Goal: Information Seeking & Learning: Learn about a topic

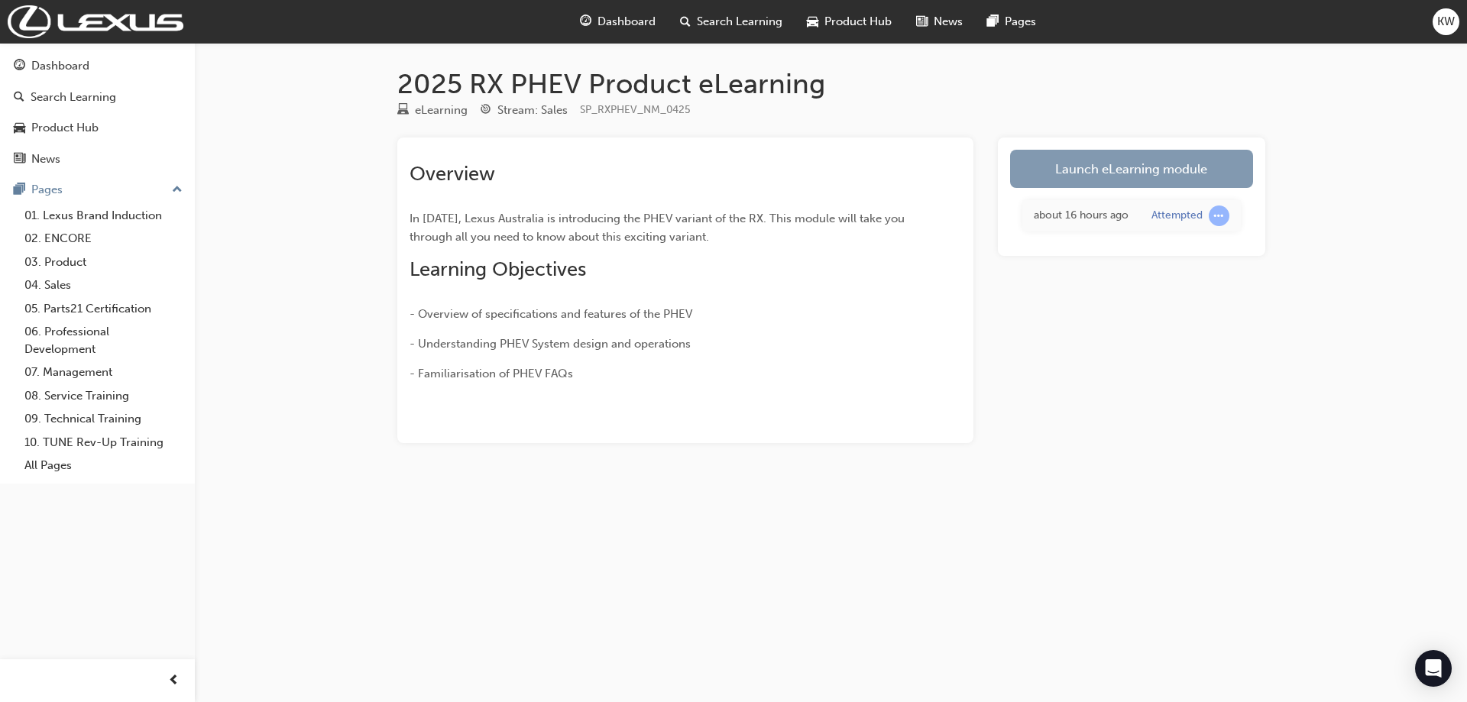
click at [1132, 168] on link "Launch eLearning module" at bounding box center [1131, 169] width 243 height 38
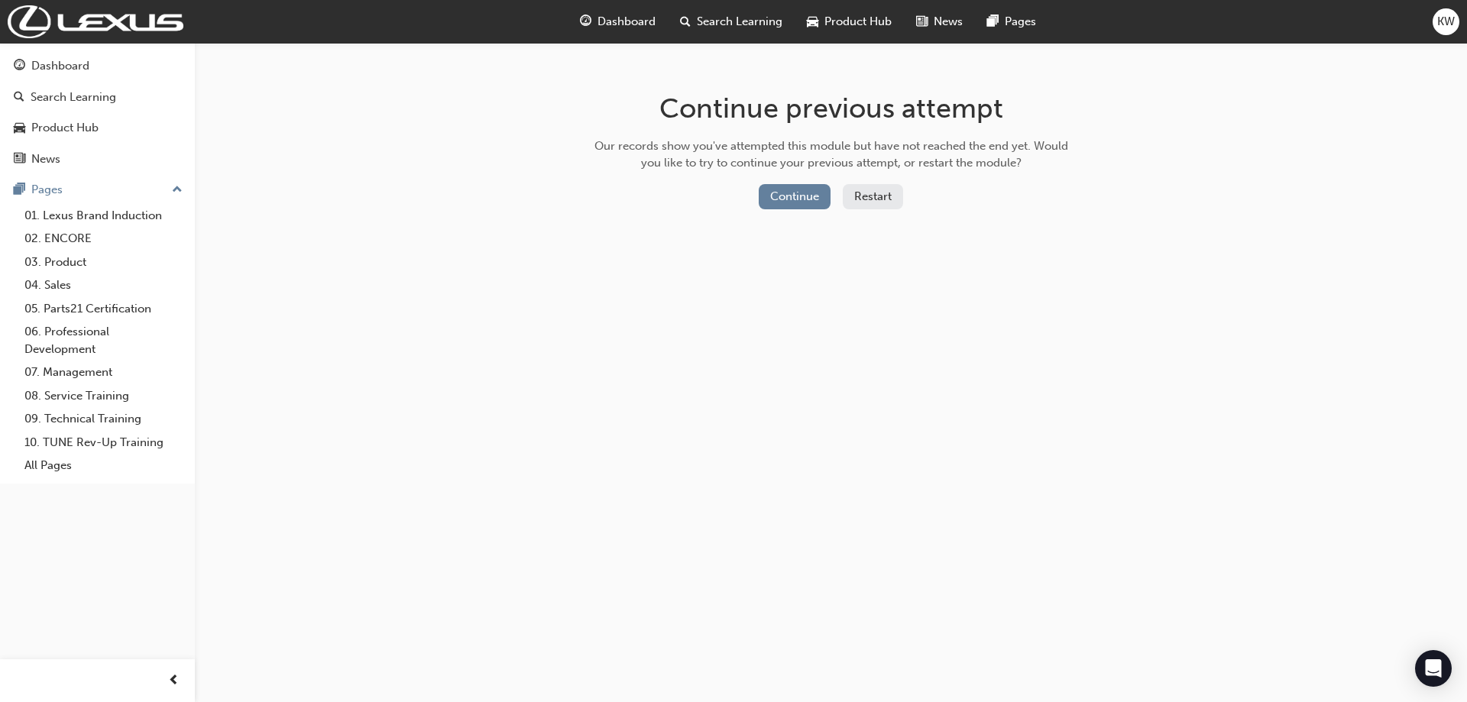
click at [871, 199] on button "Restart" at bounding box center [873, 196] width 60 height 25
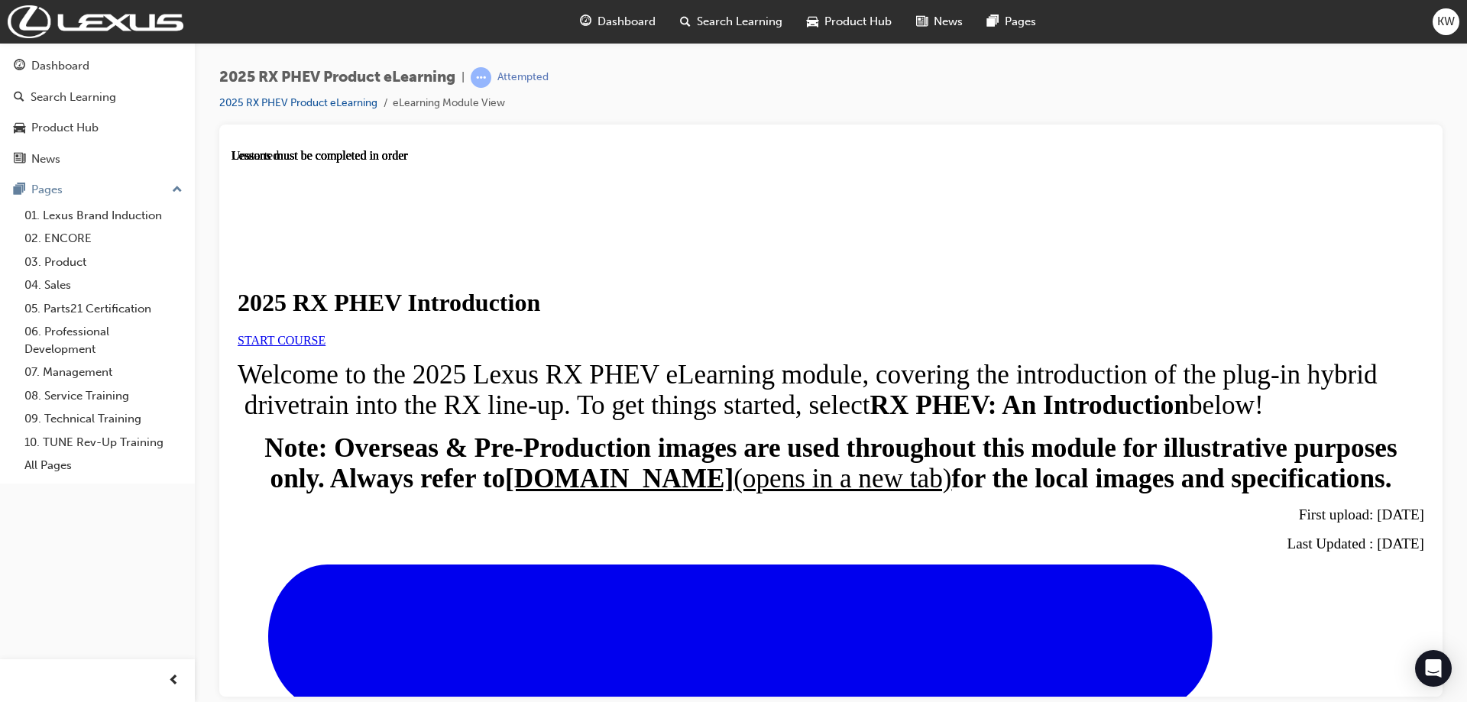
click at [326, 346] on span "START COURSE" at bounding box center [282, 339] width 88 height 13
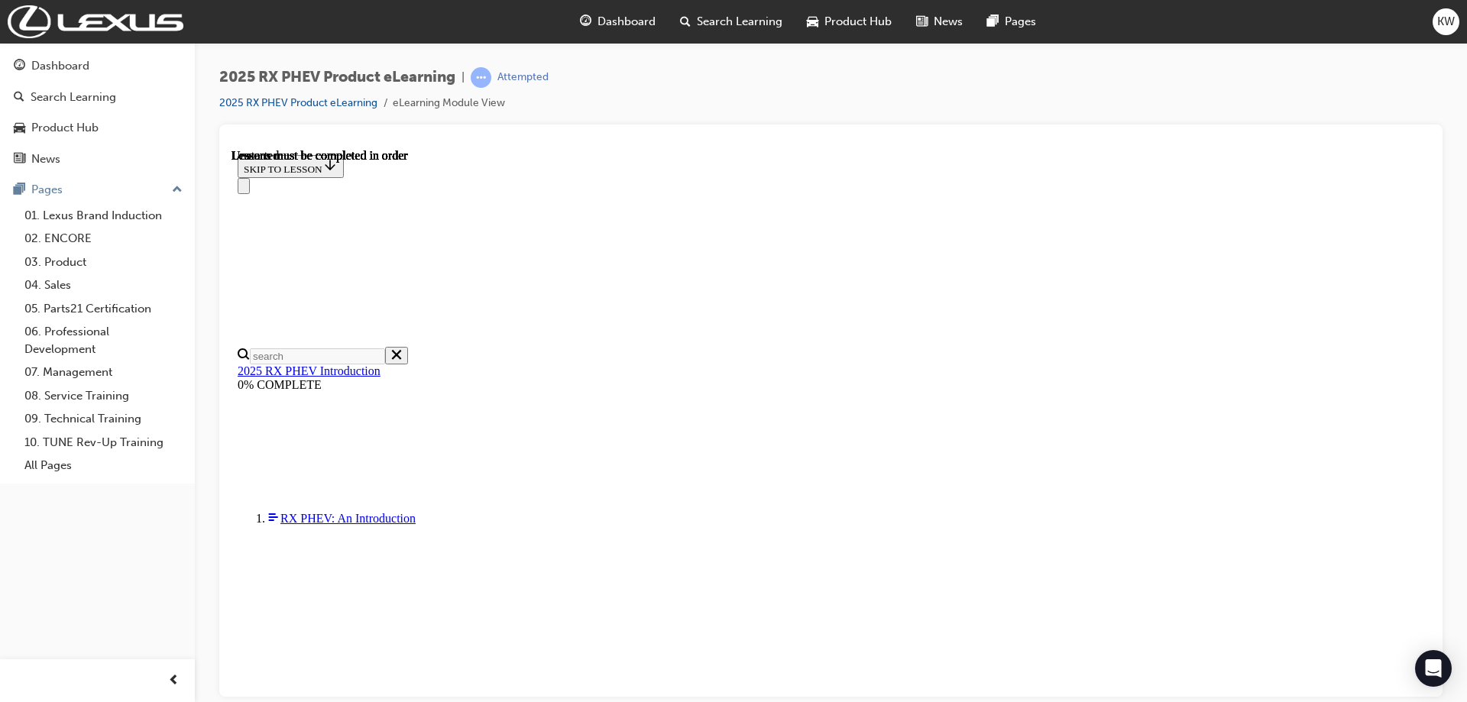
scroll to position [53, 0]
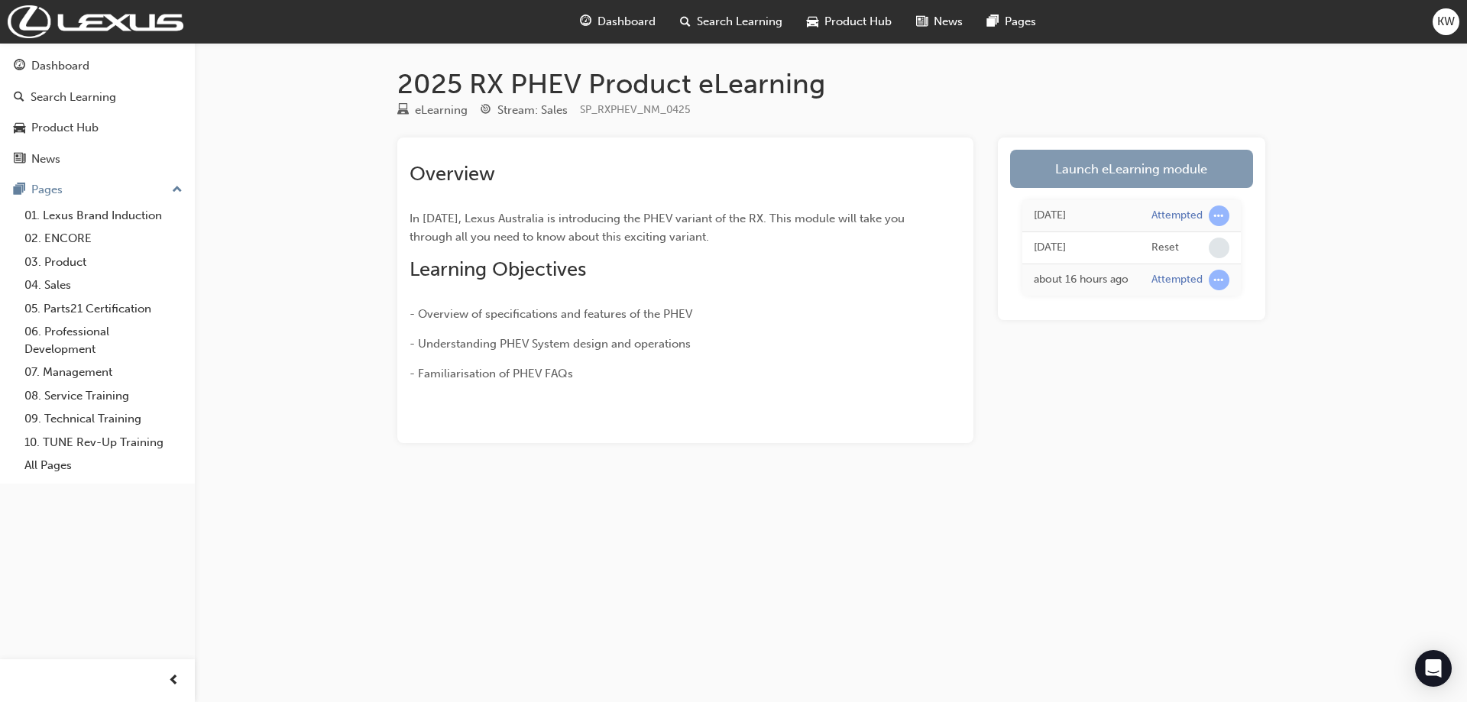
click at [1097, 167] on link "Launch eLearning module" at bounding box center [1131, 169] width 243 height 38
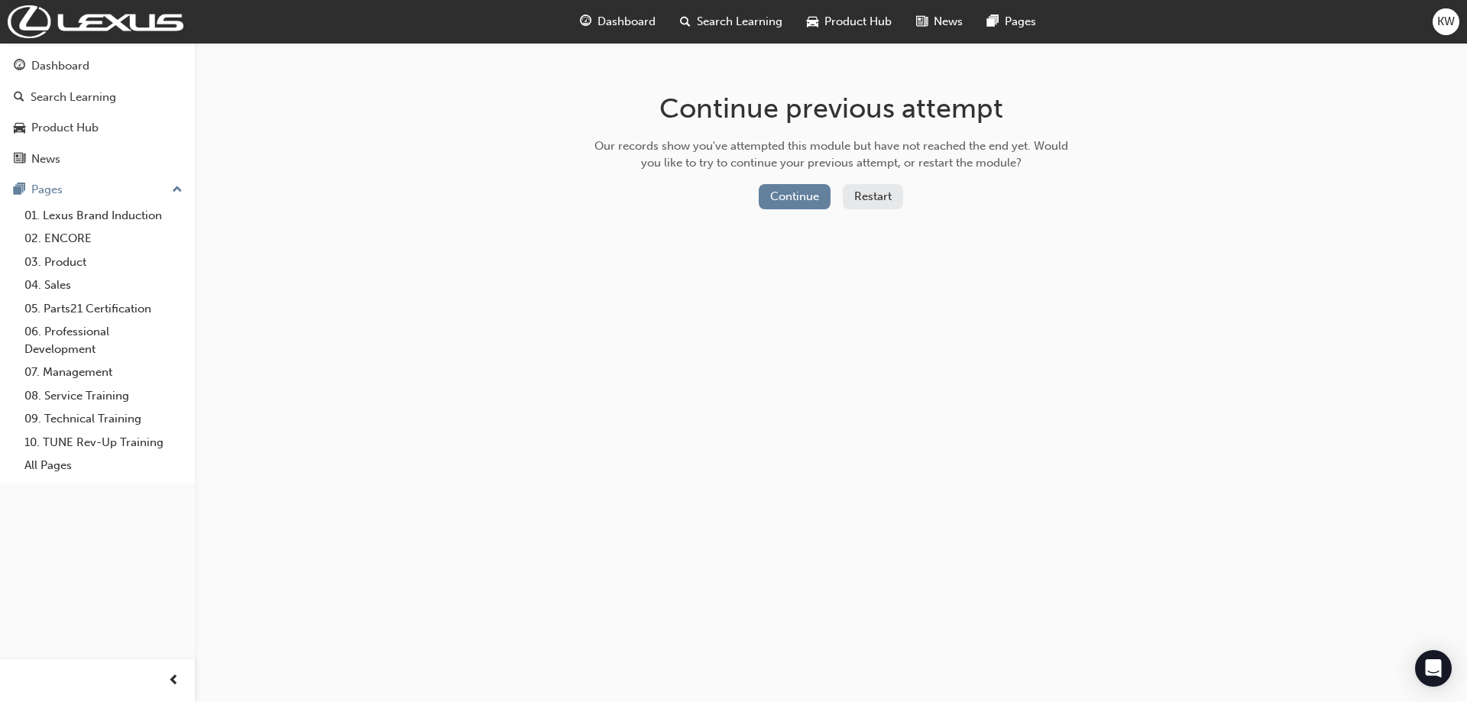
click at [867, 194] on button "Restart" at bounding box center [873, 196] width 60 height 25
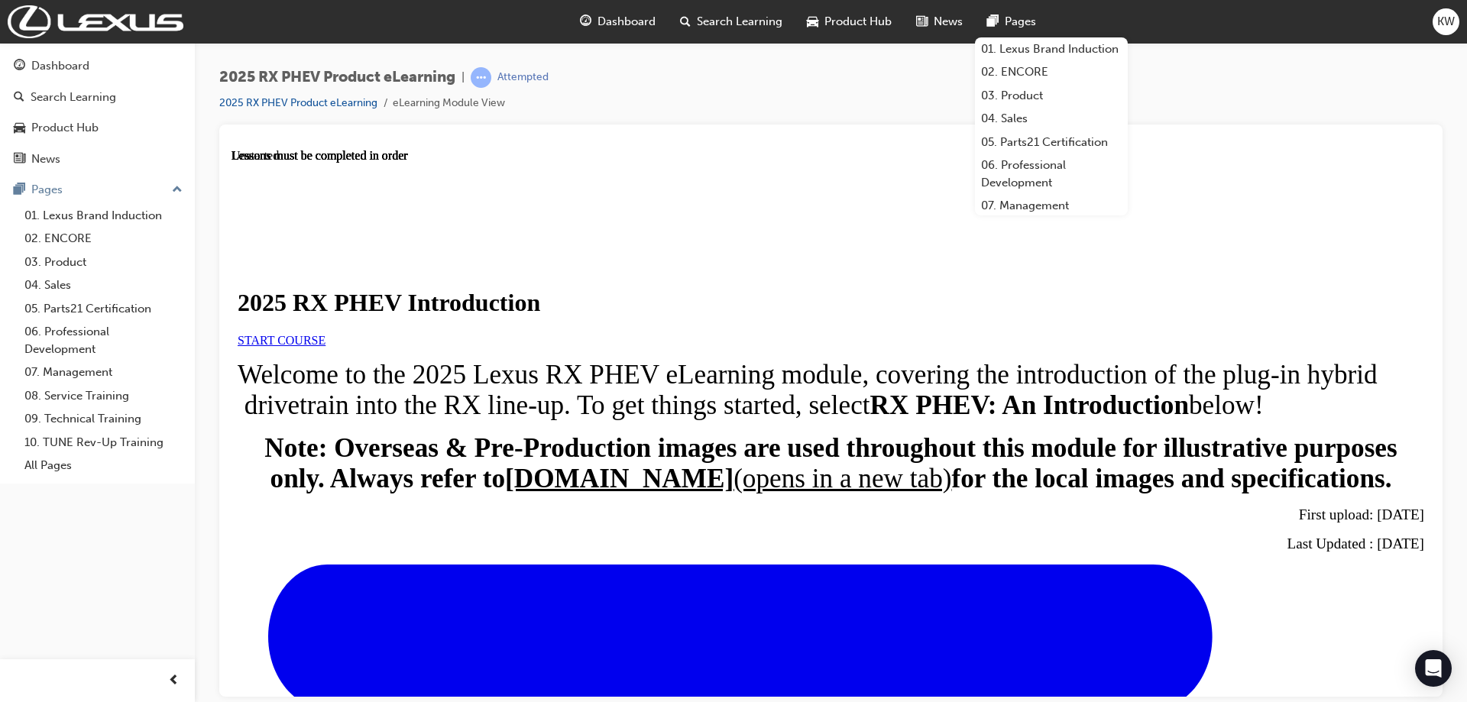
click at [326, 346] on span "START COURSE" at bounding box center [282, 339] width 88 height 13
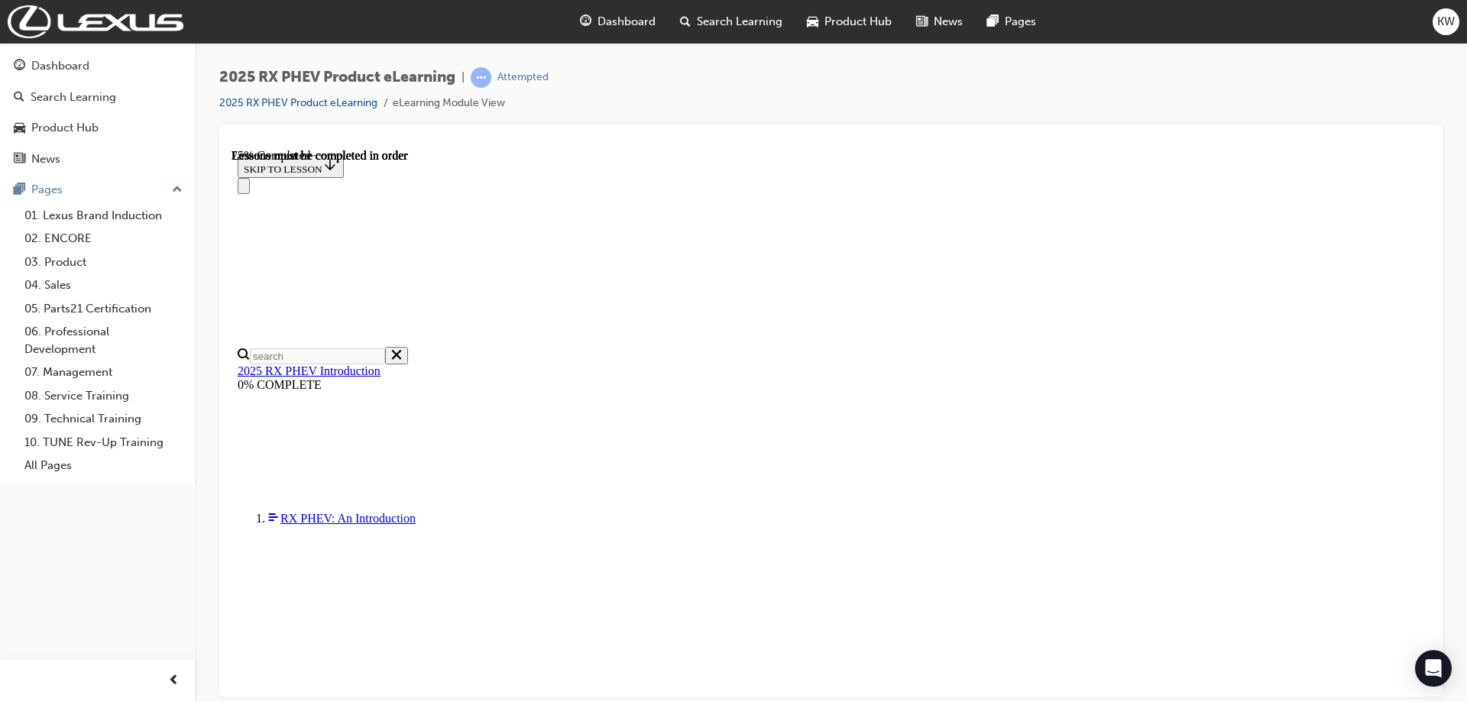
scroll to position [1015, 0]
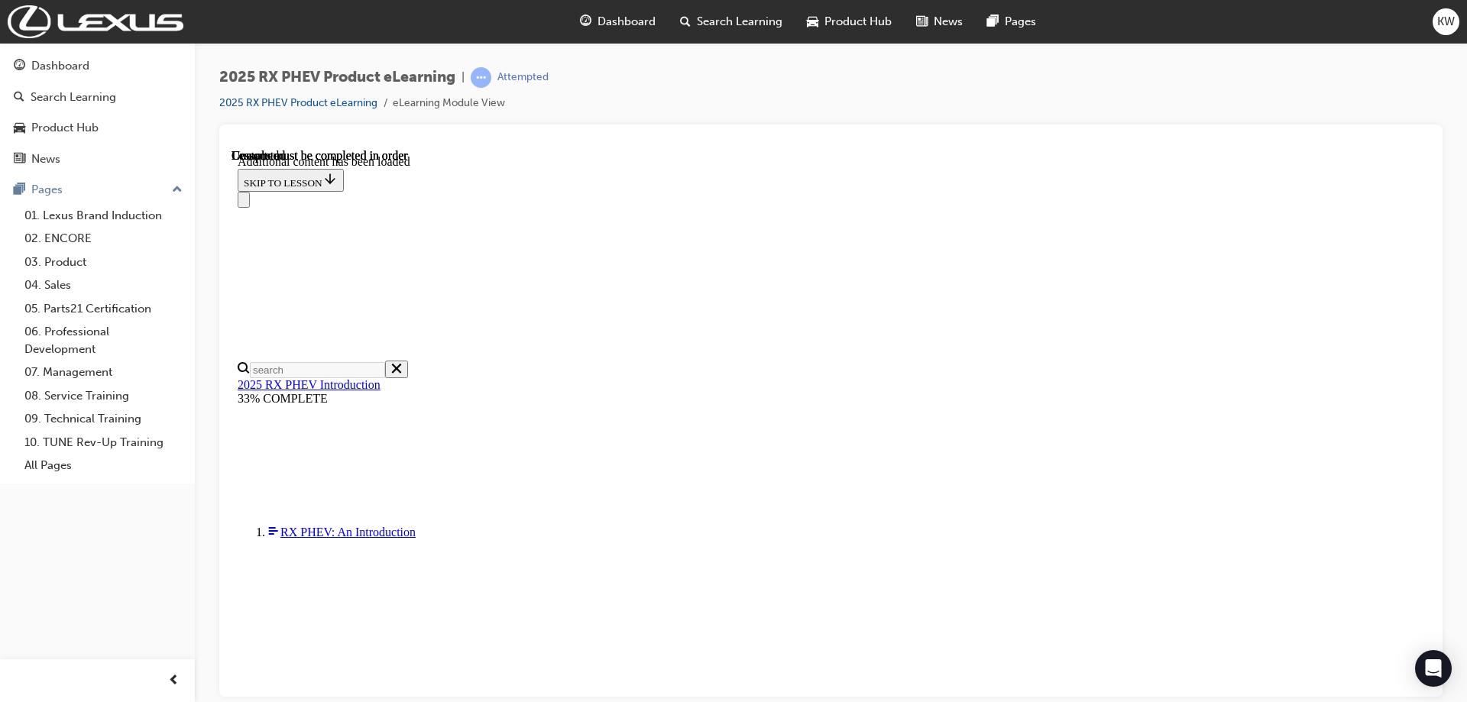
scroll to position [1767, 0]
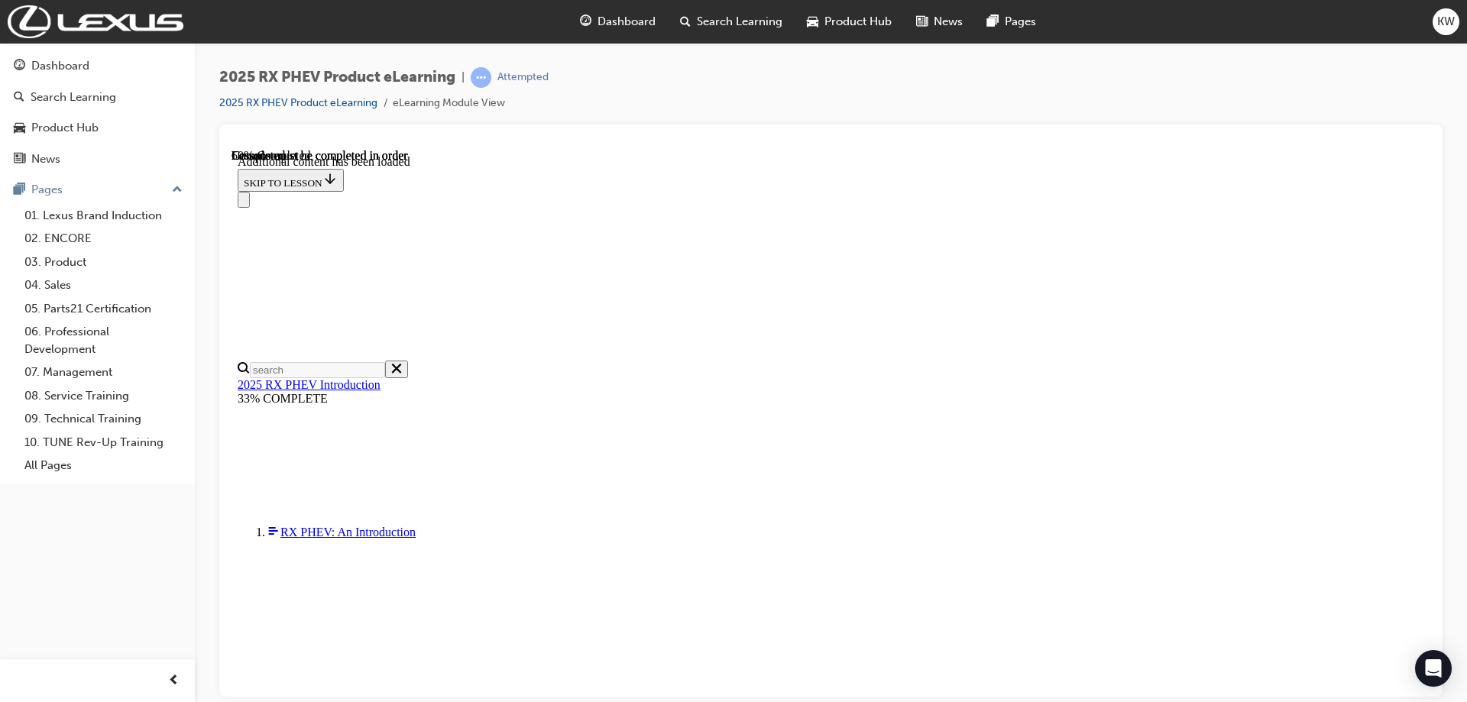
drag, startPoint x: 918, startPoint y: 559, endPoint x: 921, endPoint y: 570, distance: 11.1
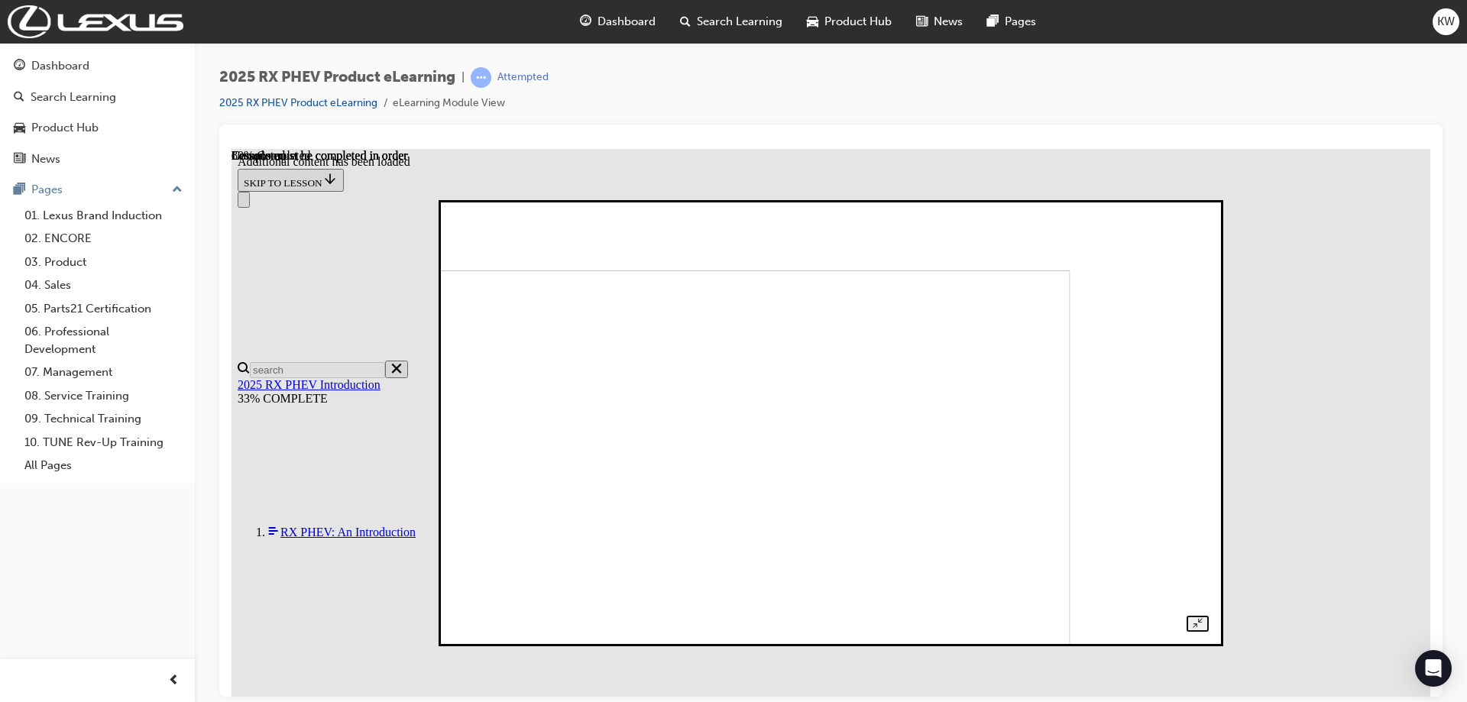
click at [913, 539] on img at bounding box center [703, 475] width 734 height 413
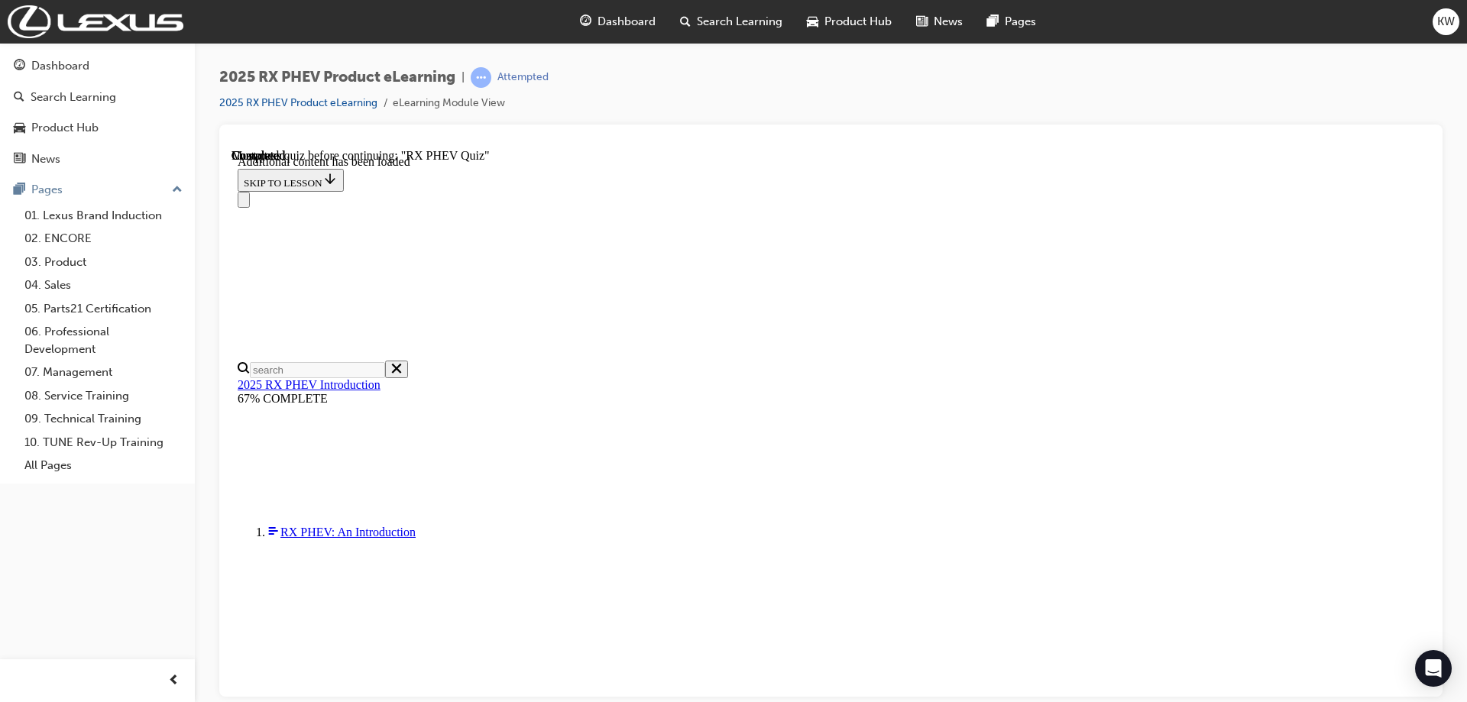
scroll to position [1353, 0]
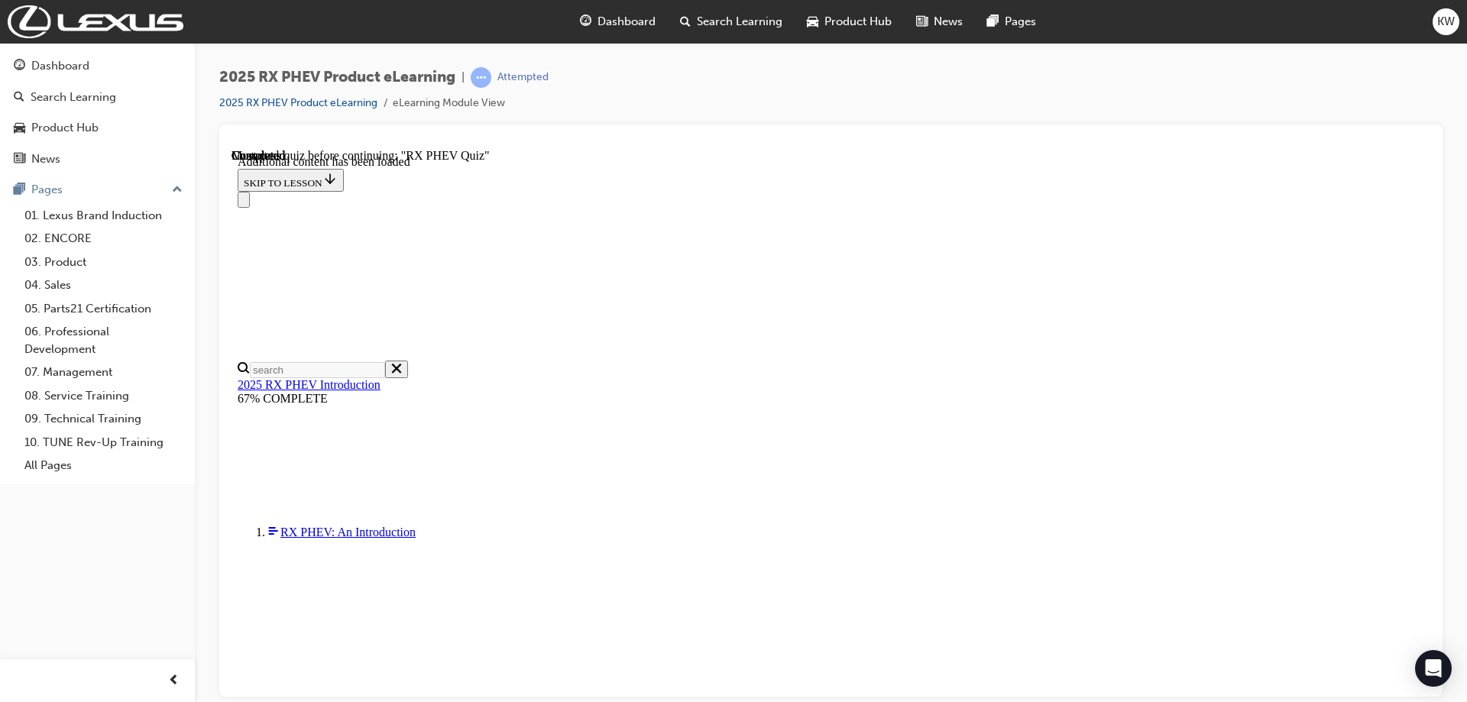
radio input "true"
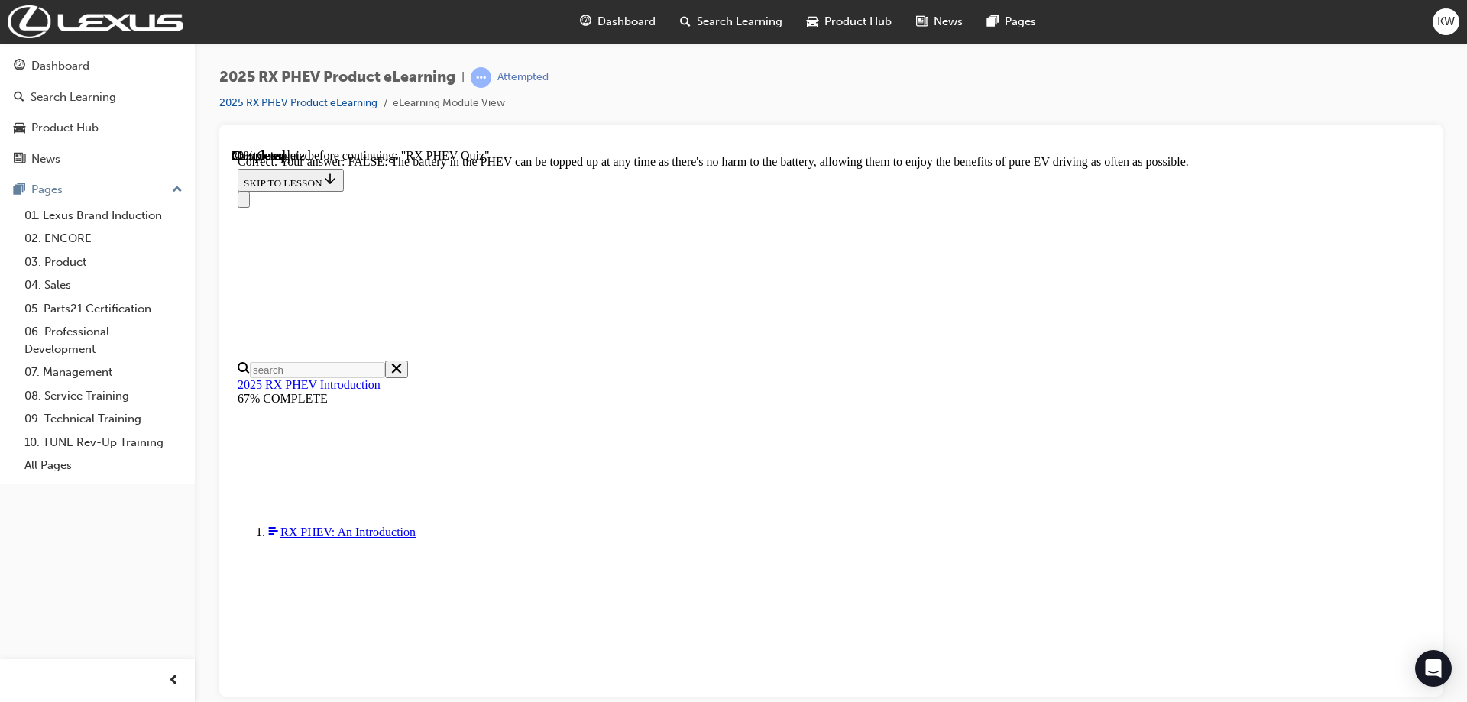
radio input "true"
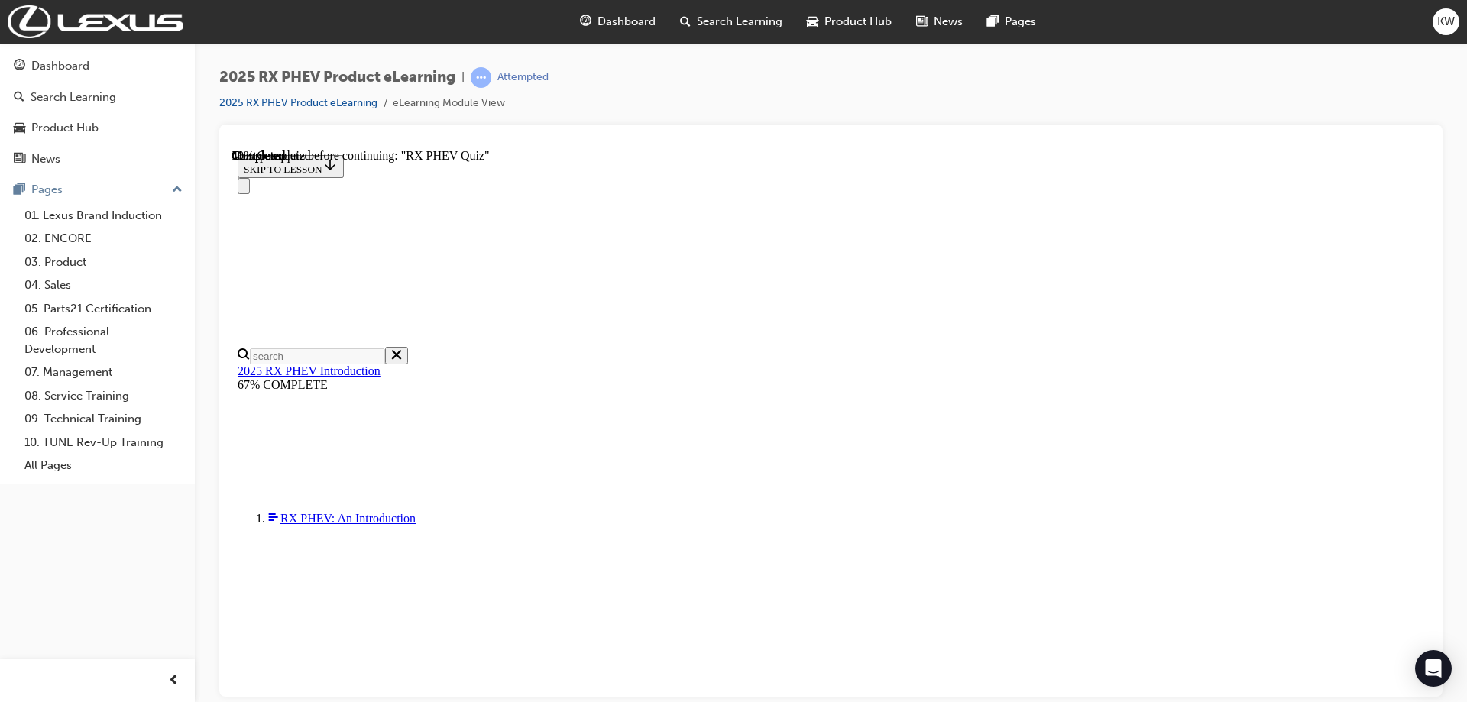
scroll to position [167, 0]
drag, startPoint x: 695, startPoint y: 446, endPoint x: 702, endPoint y: 453, distance: 10.3
radio input "true"
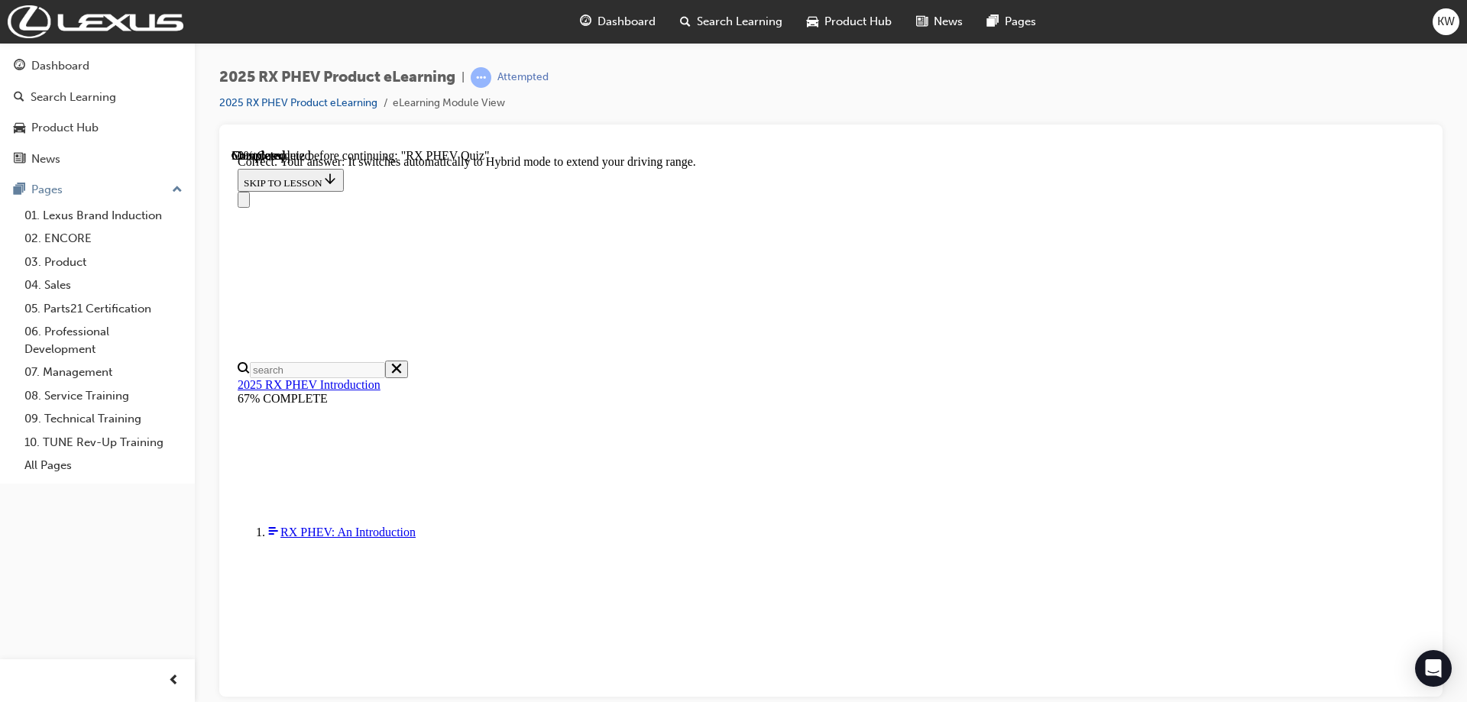
scroll to position [215, 0]
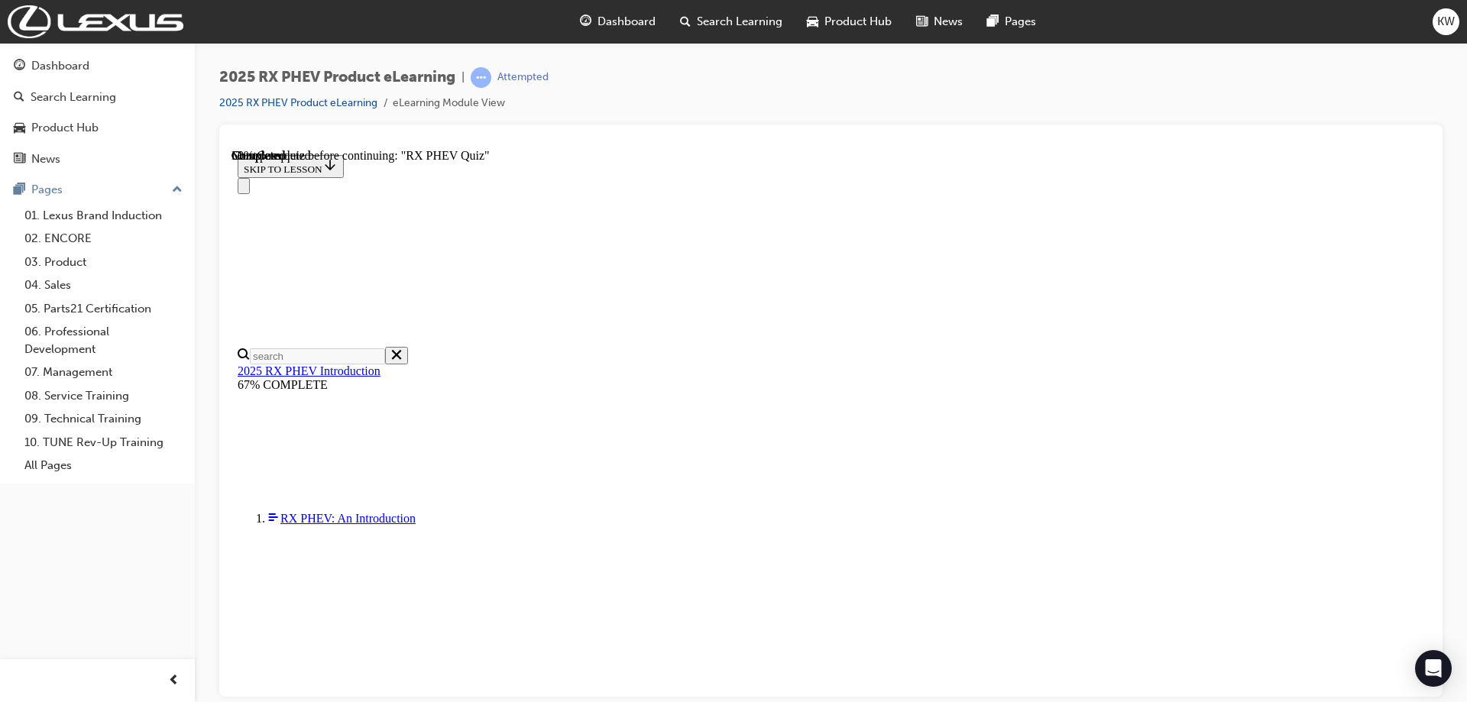
radio input "true"
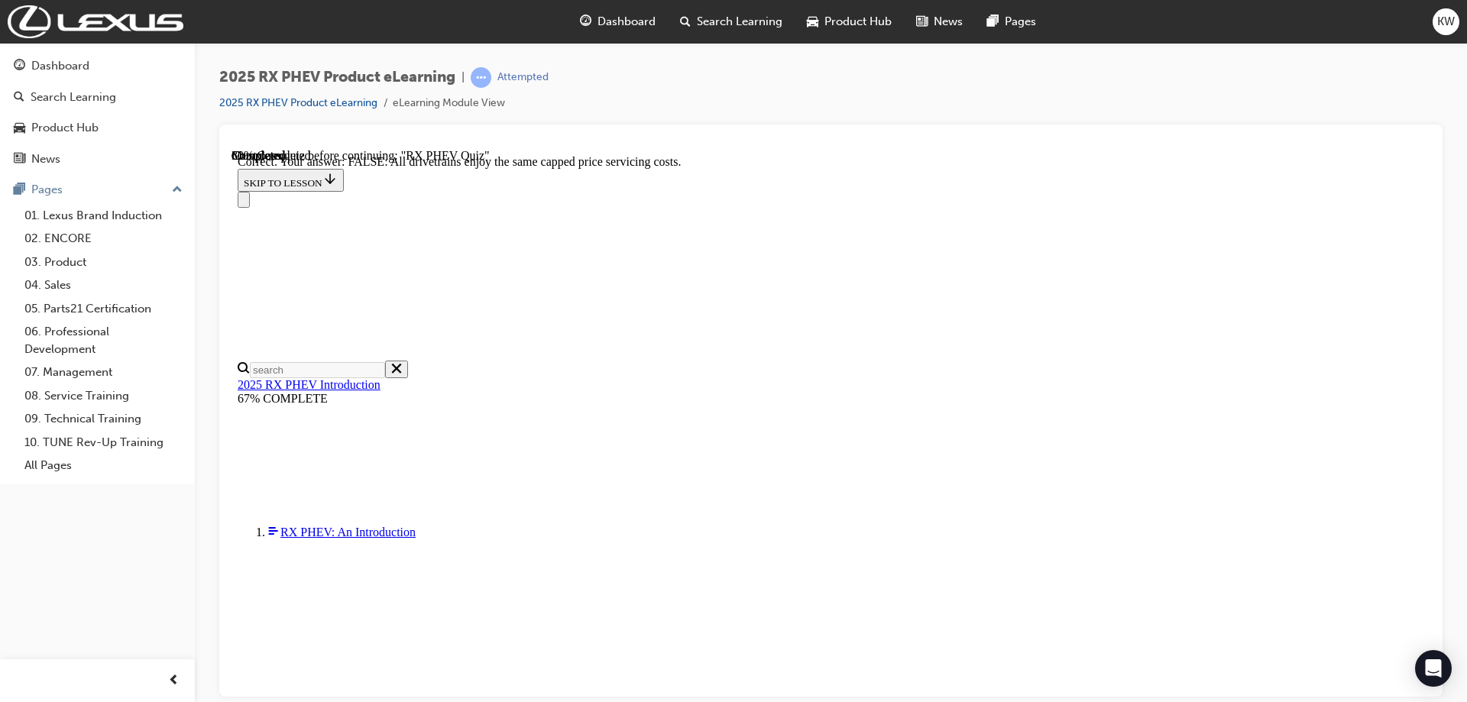
scroll to position [169, 0]
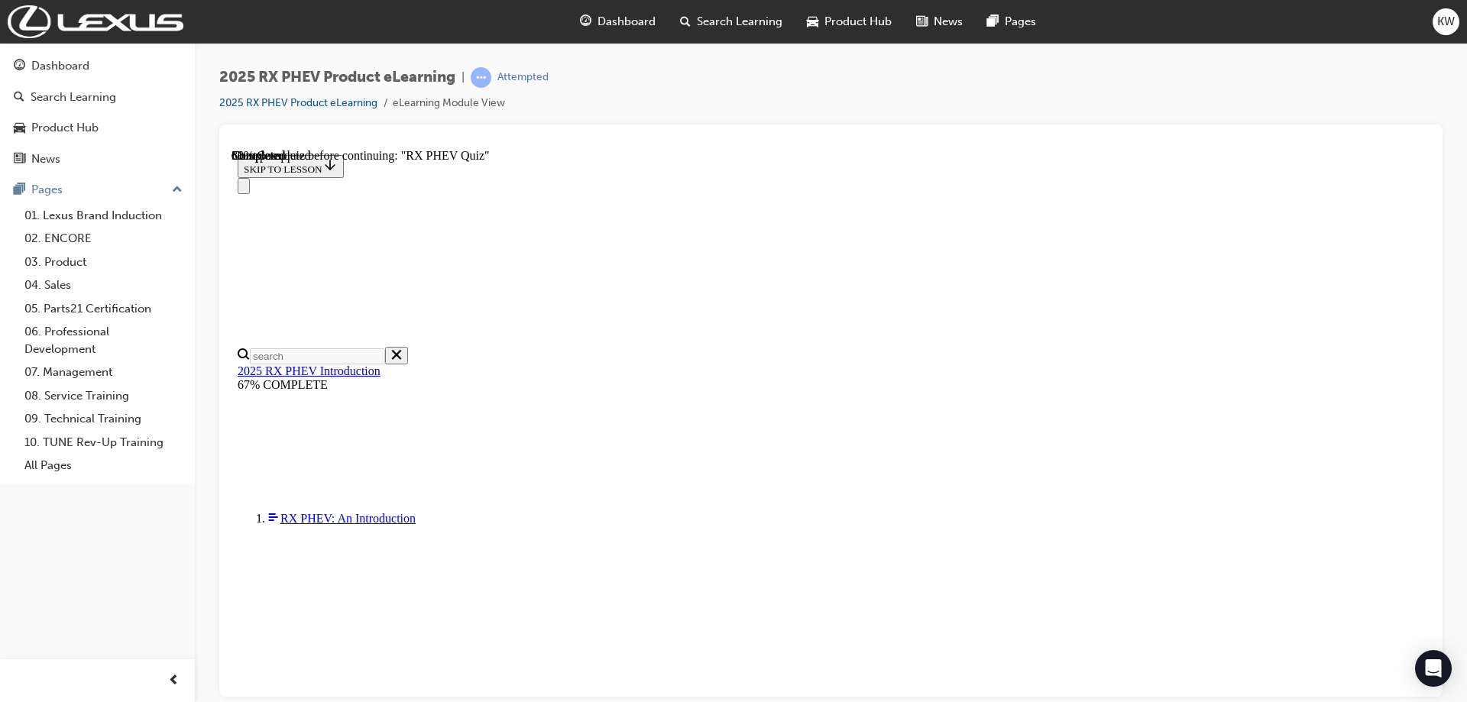
scroll to position [153, 0]
radio input "true"
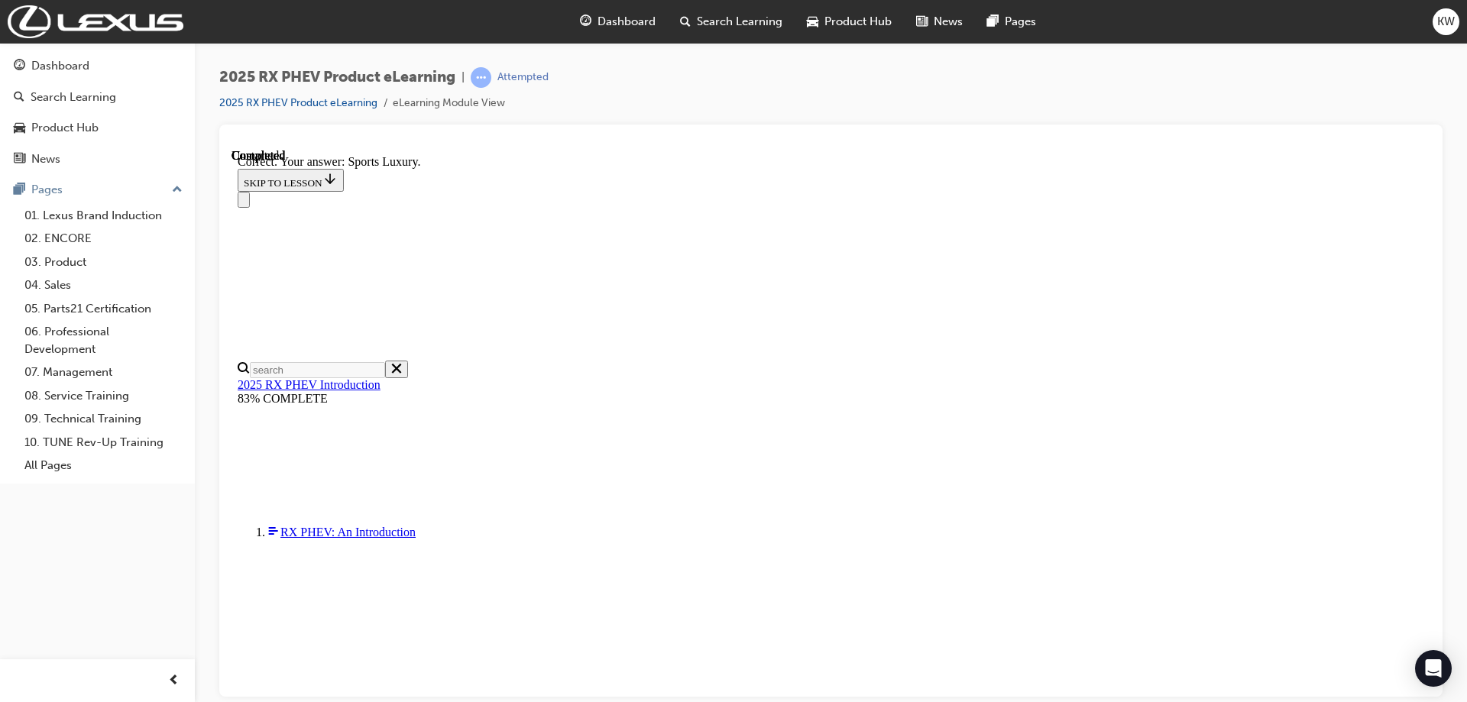
scroll to position [276, 0]
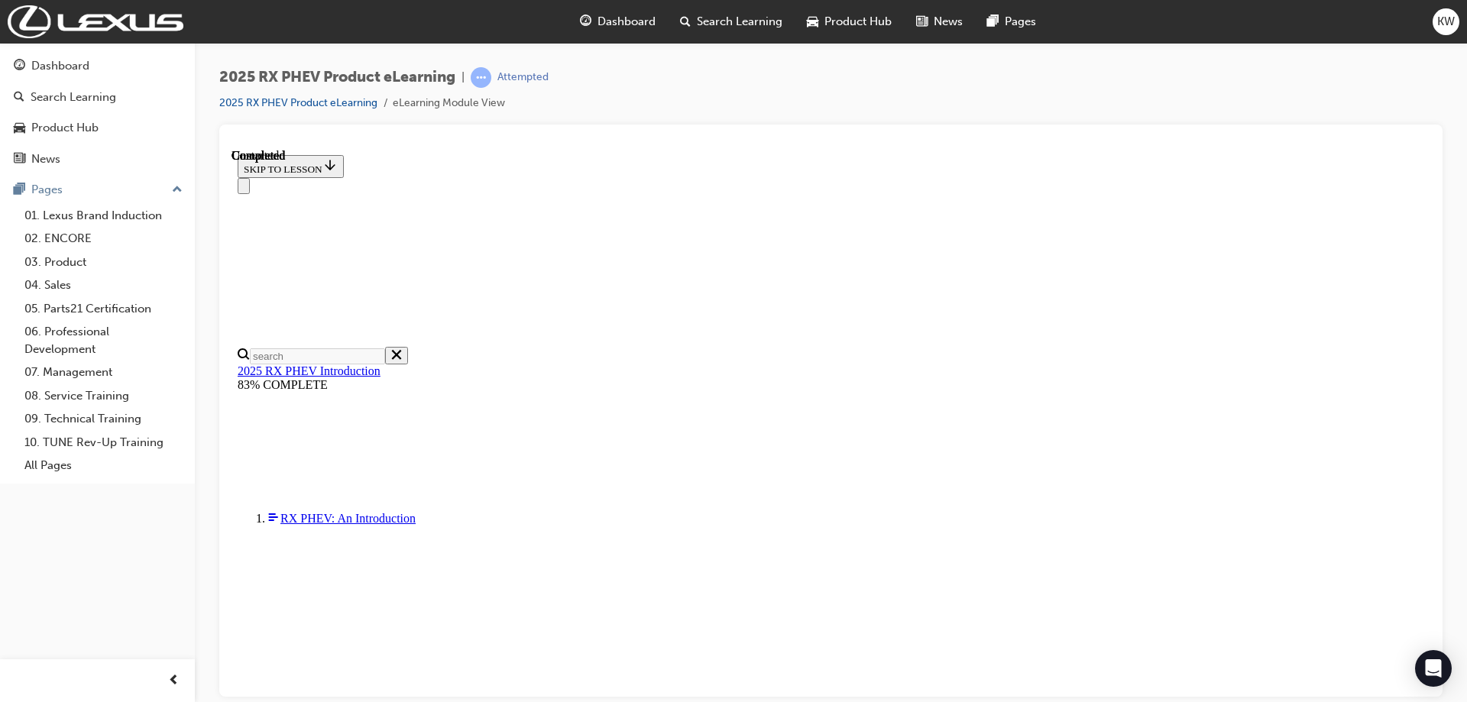
scroll to position [293, 0]
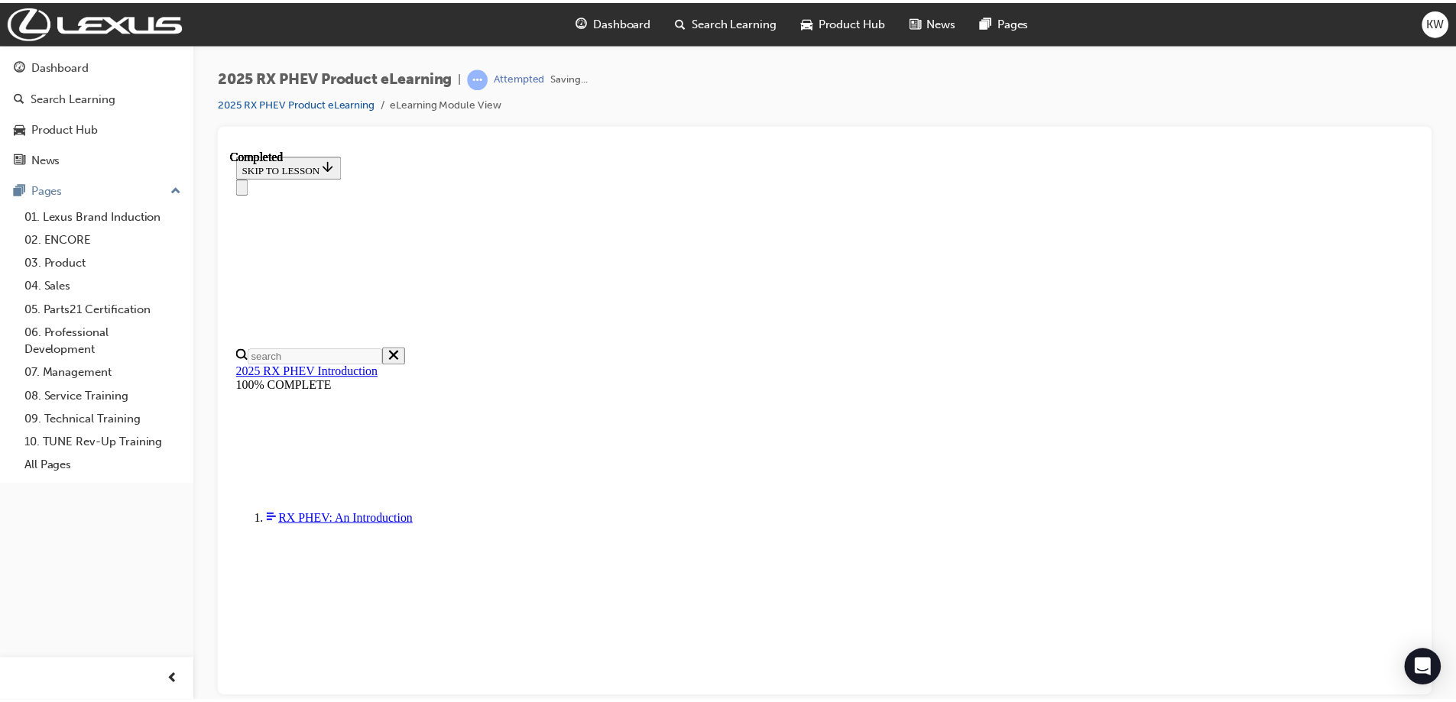
scroll to position [474, 0]
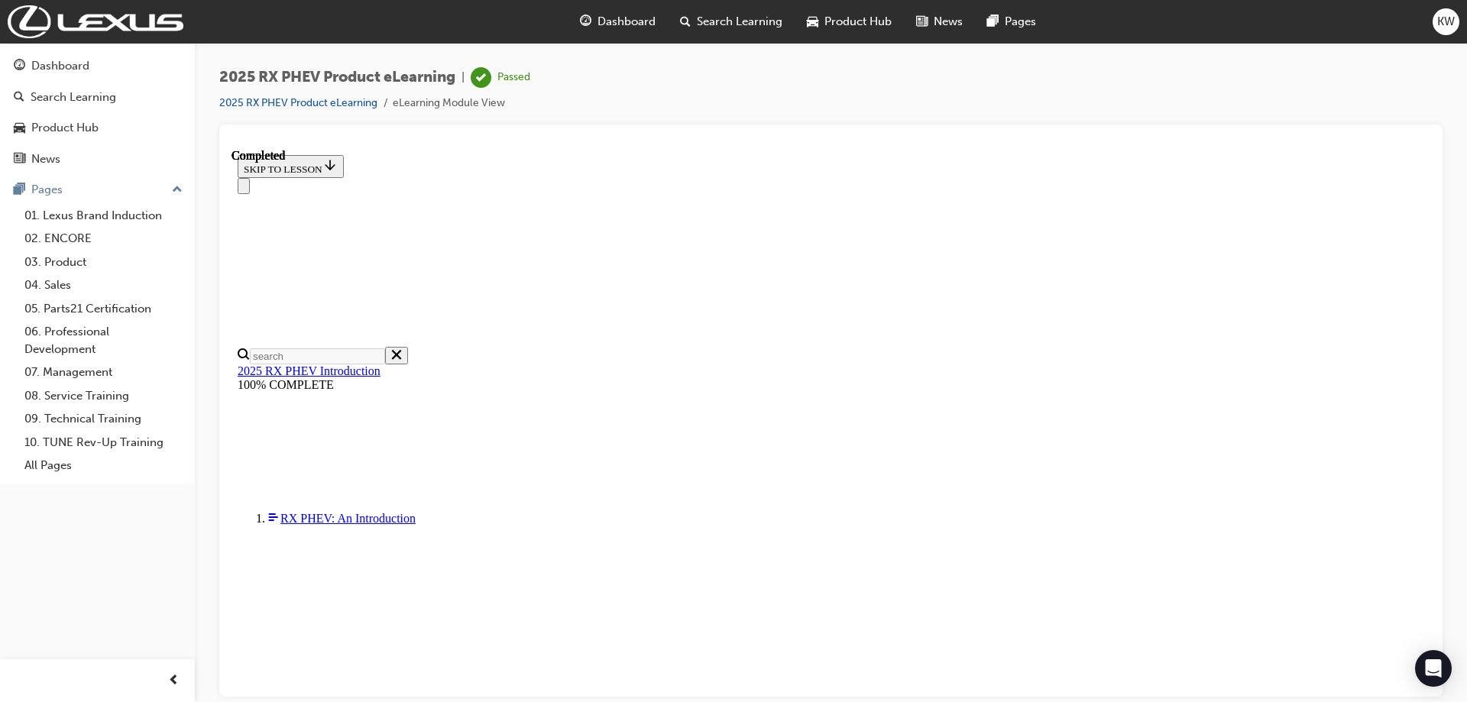
click at [598, 71] on div "2025 RX PHEV Product eLearning | Passed 2025 RX PHEV Product eLearning eLearnin…" at bounding box center [830, 95] width 1223 height 57
click at [643, 21] on span "Dashboard" at bounding box center [627, 22] width 58 height 18
